Goal: Task Accomplishment & Management: Use online tool/utility

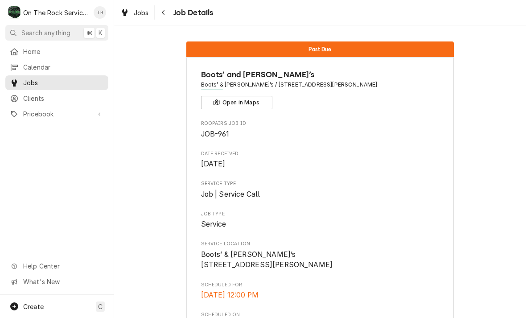
click at [136, 17] on span "Jobs" at bounding box center [141, 12] width 15 height 9
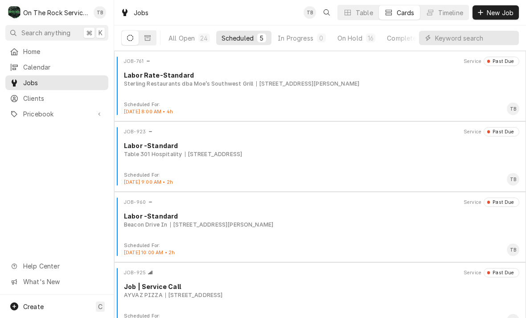
click at [244, 44] on button "Scheduled 5" at bounding box center [243, 38] width 55 height 14
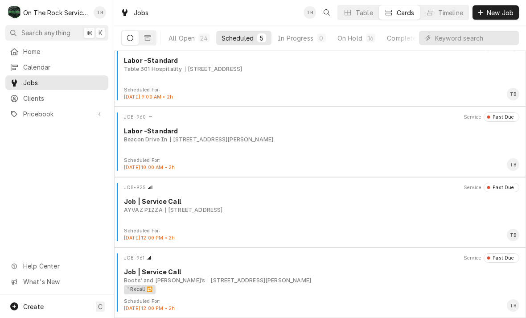
scroll to position [85, 0]
click at [322, 281] on div "Boots’ and [PERSON_NAME]’s [STREET_ADDRESS][PERSON_NAME]" at bounding box center [322, 281] width 396 height 8
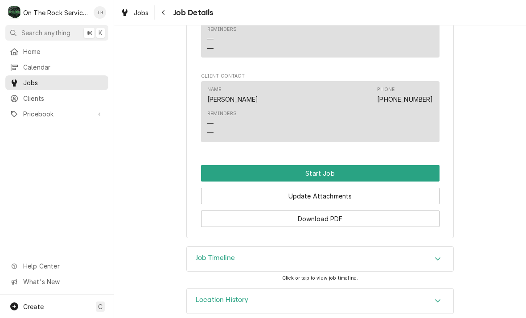
scroll to position [679, 0]
click at [326, 166] on button "Start Job" at bounding box center [320, 174] width 239 height 17
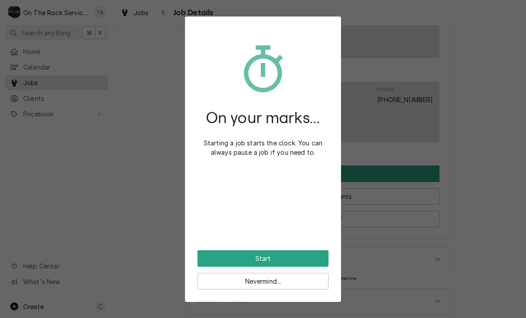
click at [312, 250] on button "Start" at bounding box center [263, 258] width 131 height 17
